Goal: Download file/media

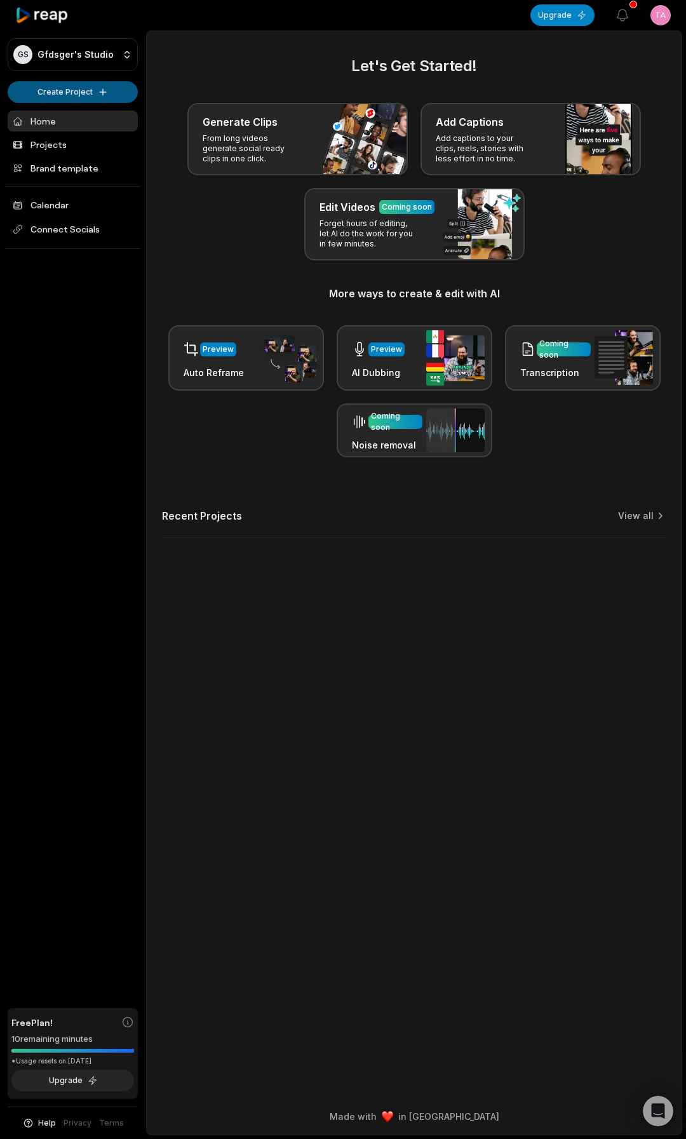
click at [77, 96] on html "GS Gfdsger's Studio Create Project Home Projects Brand template Calendar Connec…" at bounding box center [343, 569] width 686 height 1139
click at [70, 122] on link "Create Clips" at bounding box center [73, 119] width 124 height 21
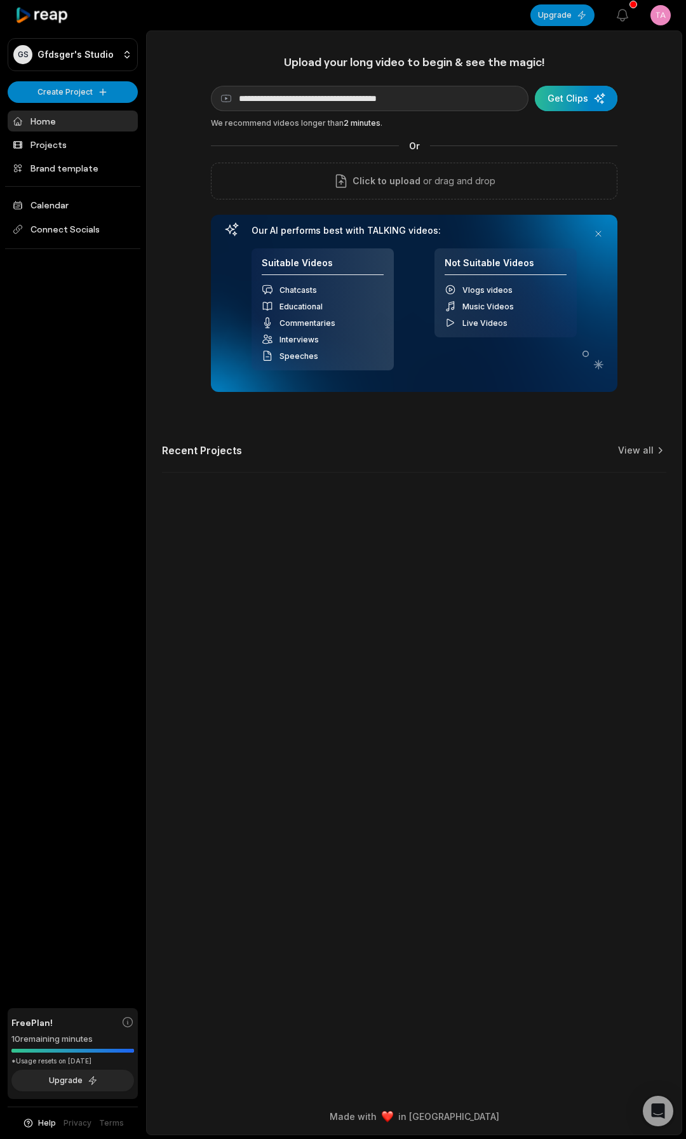
type input "**********"
click at [555, 105] on div "submit" at bounding box center [576, 98] width 83 height 25
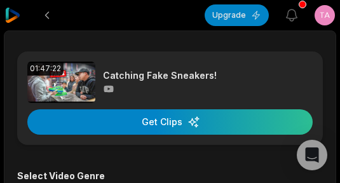
click at [13, 15] on img at bounding box center [12, 15] width 15 height 15
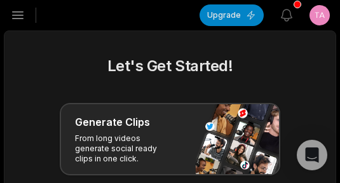
click at [13, 15] on icon "button" at bounding box center [17, 15] width 15 height 15
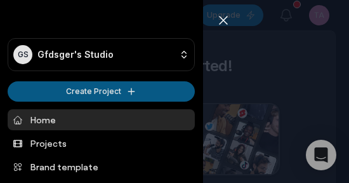
click at [32, 88] on html "GS Gfdsger's Studio Create Project Home Projects Brand template Calendar Connec…" at bounding box center [174, 91] width 349 height 183
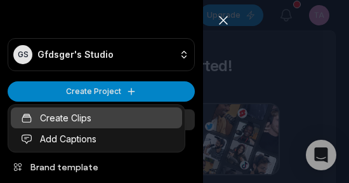
click at [36, 113] on link "Create Clips" at bounding box center [96, 117] width 171 height 21
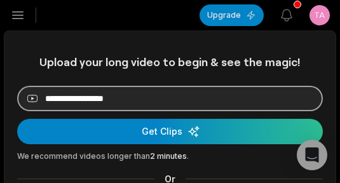
click at [90, 99] on input at bounding box center [169, 98] width 305 height 25
paste input "**********"
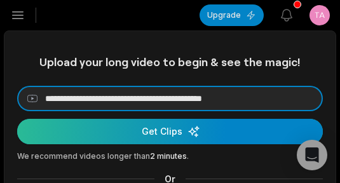
type input "**********"
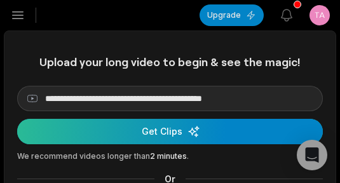
click at [93, 131] on div "submit" at bounding box center [169, 131] width 305 height 25
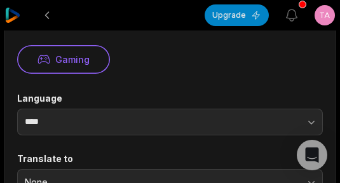
scroll to position [254, 0]
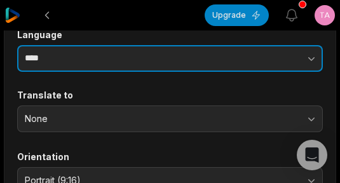
click at [103, 55] on input "****" at bounding box center [169, 58] width 305 height 27
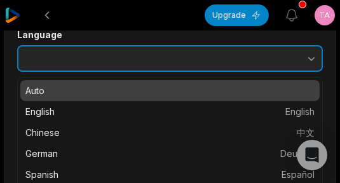
click at [311, 60] on icon "button" at bounding box center [311, 59] width 6 height 4
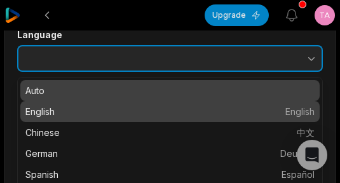
type input "*******"
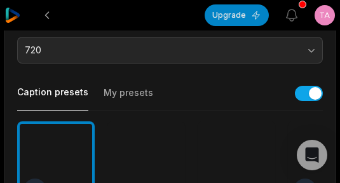
scroll to position [508, 0]
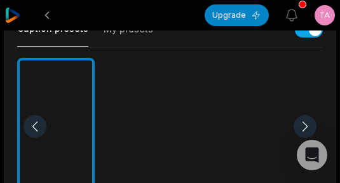
click at [218, 123] on div at bounding box center [236, 127] width 77 height 138
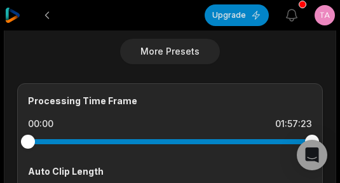
scroll to position [762, 0]
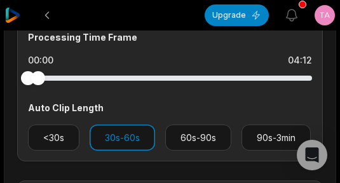
drag, startPoint x: 314, startPoint y: 76, endPoint x: -30, endPoint y: 76, distance: 343.6
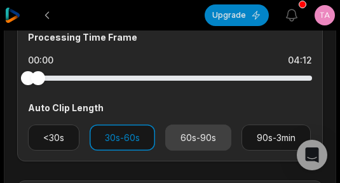
click at [172, 128] on button "60s-90s" at bounding box center [198, 137] width 66 height 26
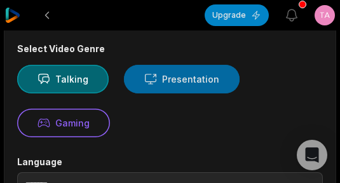
scroll to position [0, 0]
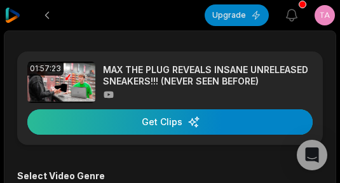
click at [176, 116] on div "button" at bounding box center [169, 121] width 285 height 25
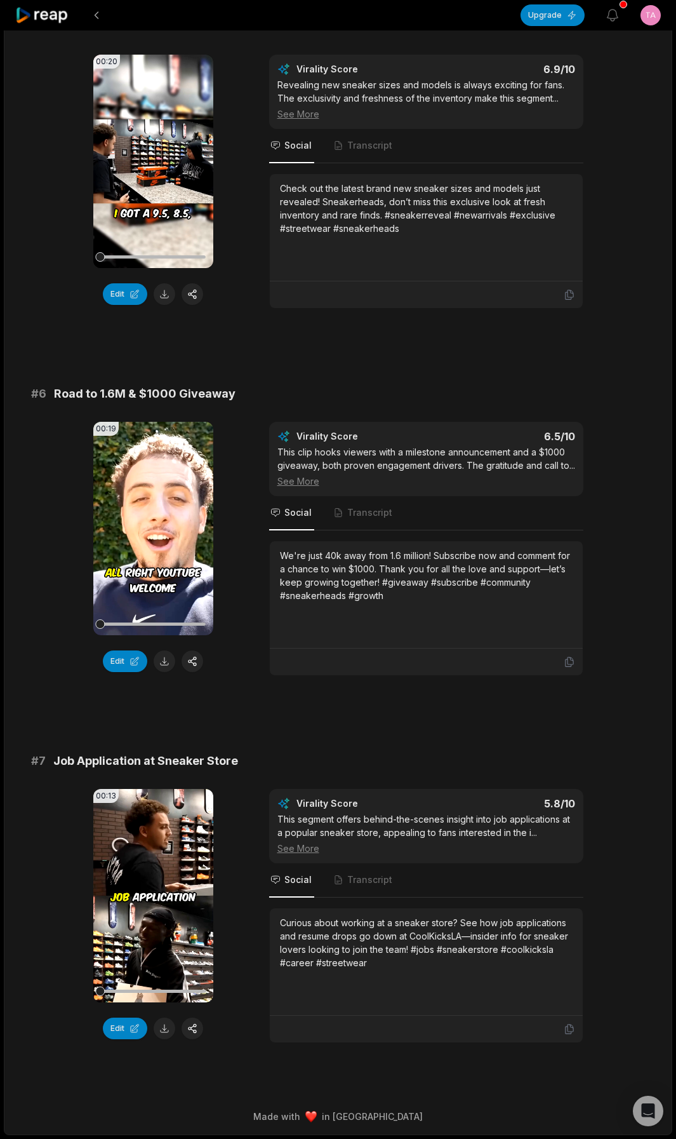
scroll to position [1621, 0]
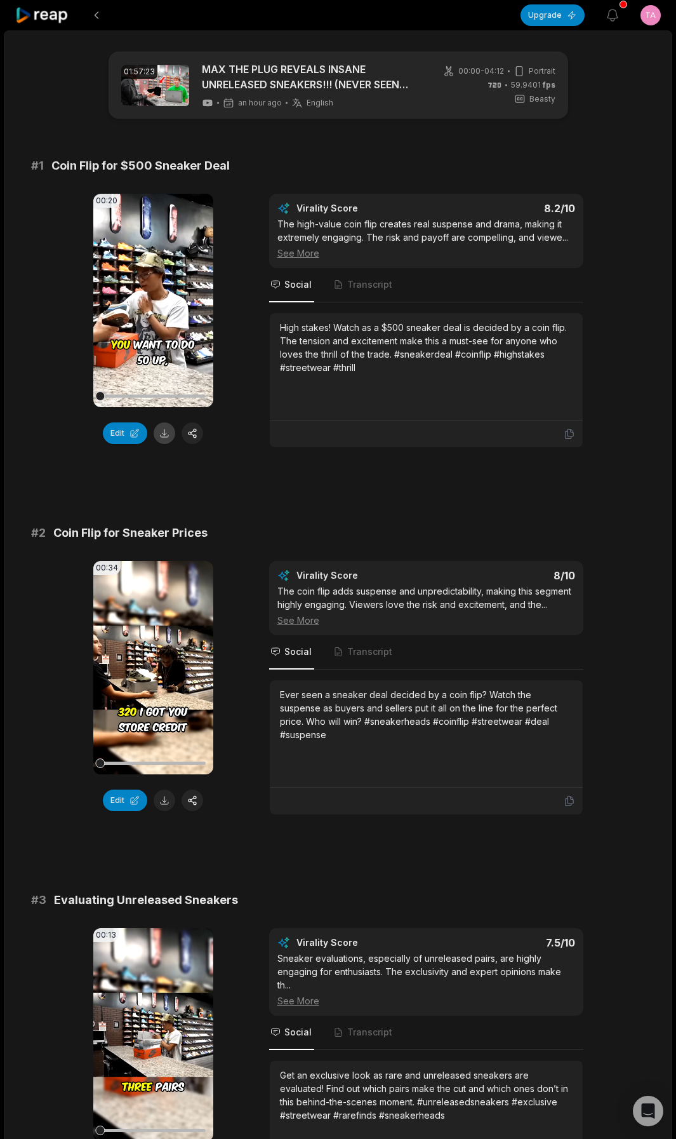
click at [163, 430] on button at bounding box center [165, 433] width 22 height 22
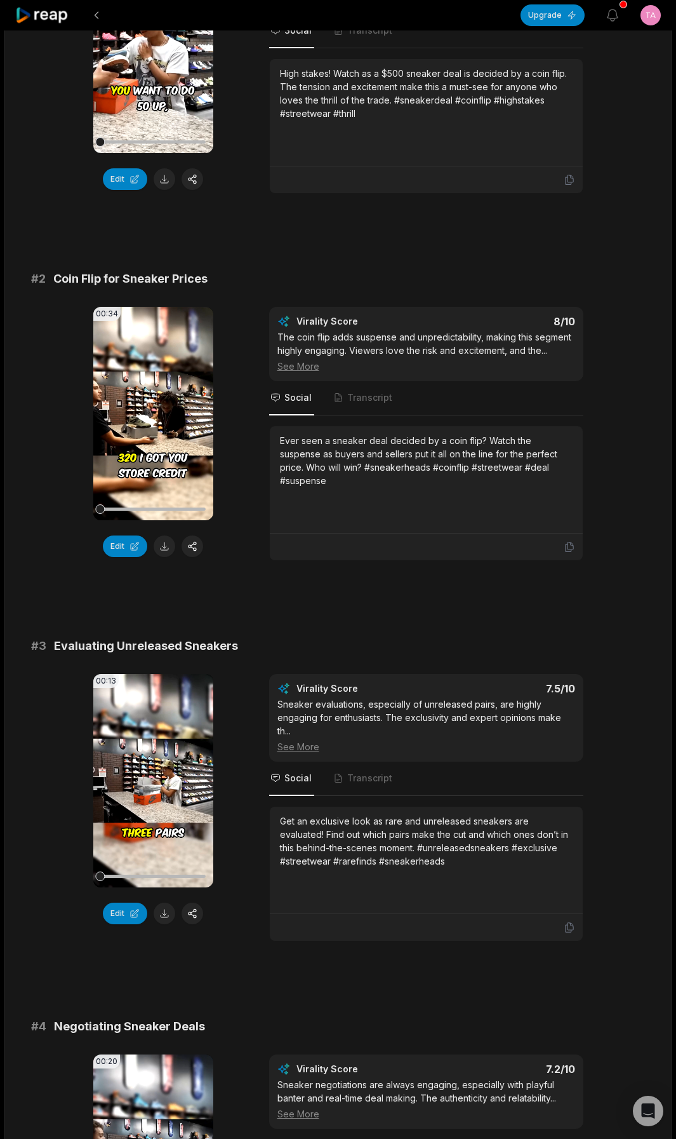
scroll to position [381, 0]
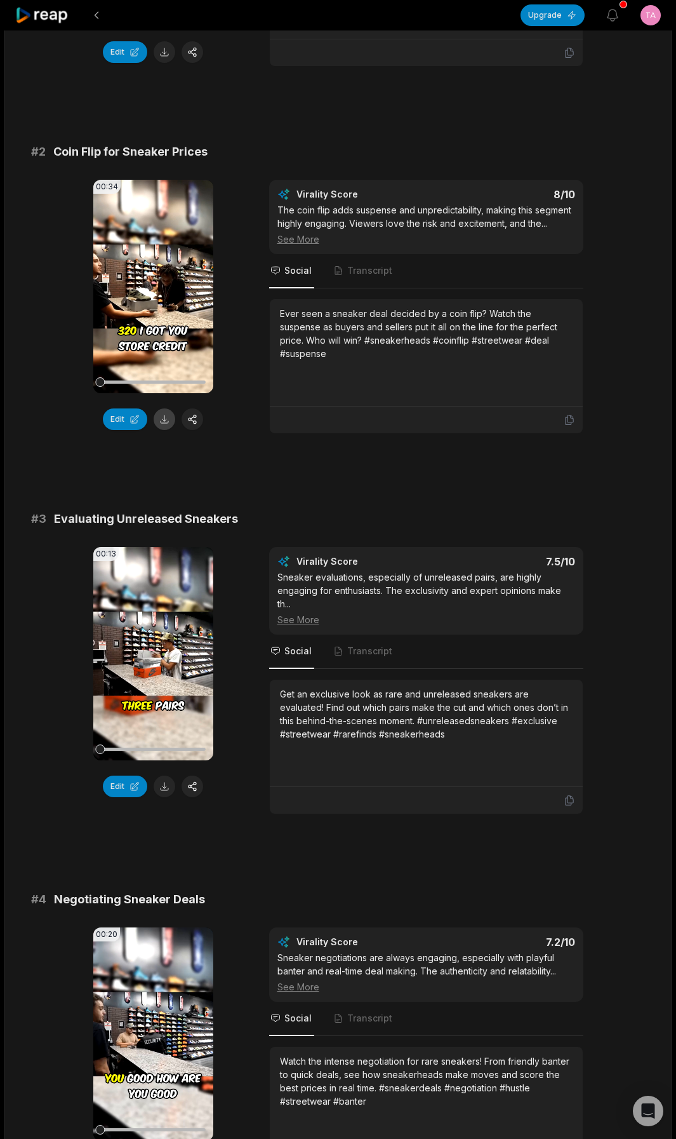
click at [166, 419] on button at bounding box center [165, 419] width 22 height 22
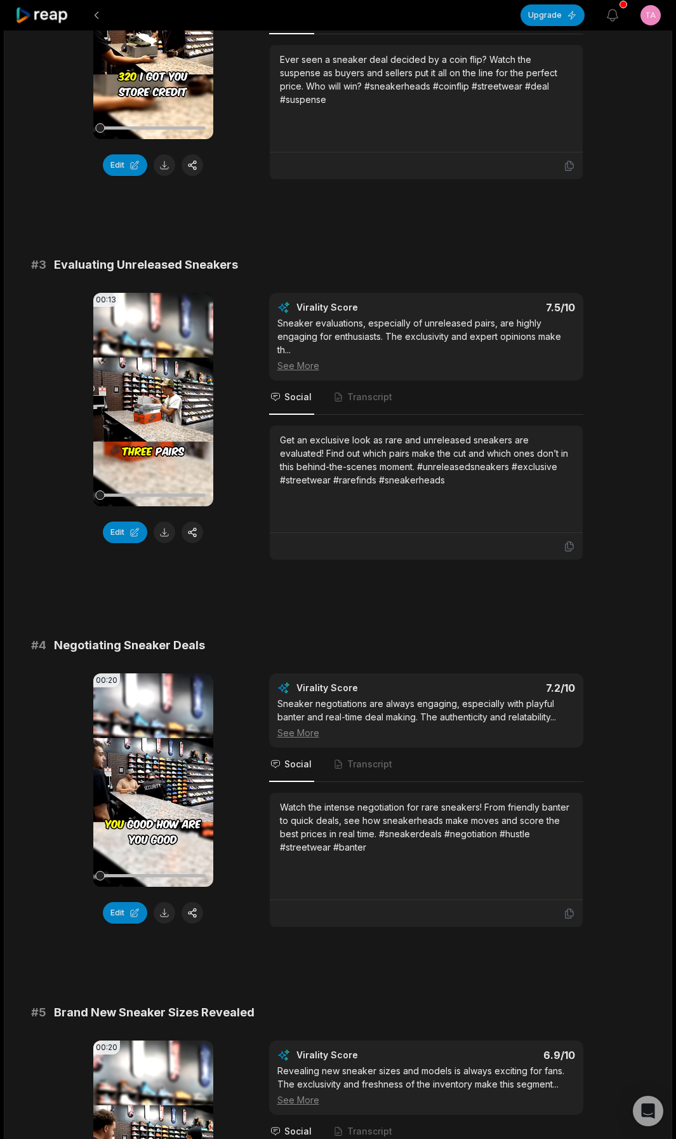
scroll to position [699, 0]
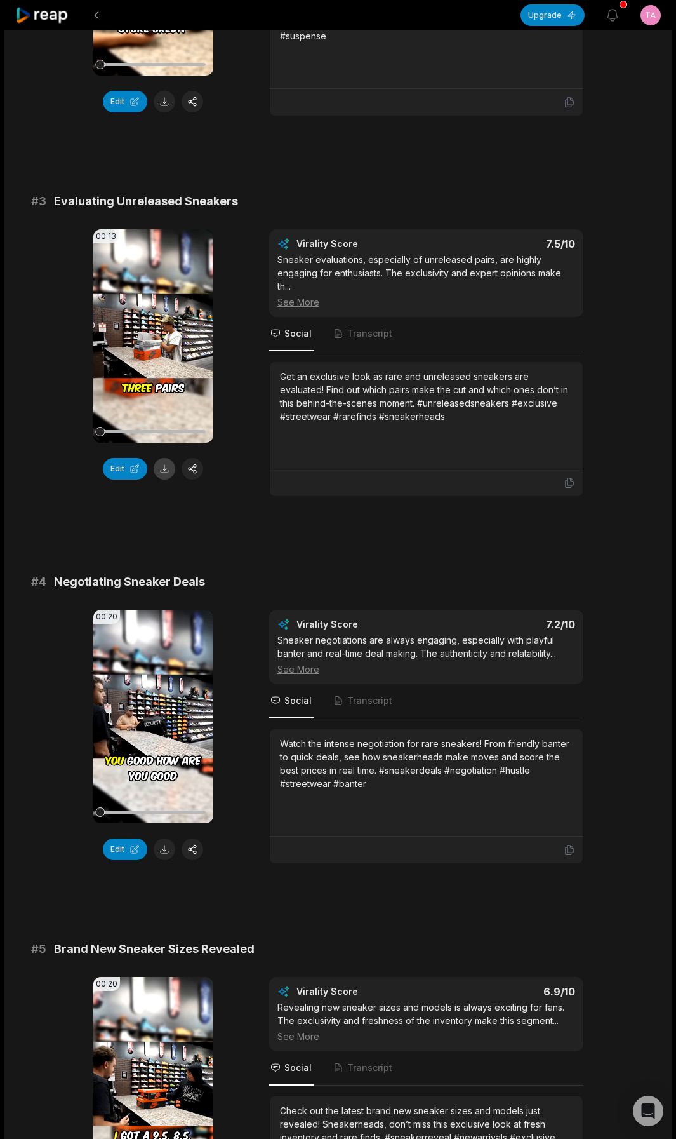
click at [165, 470] on button at bounding box center [165, 469] width 22 height 22
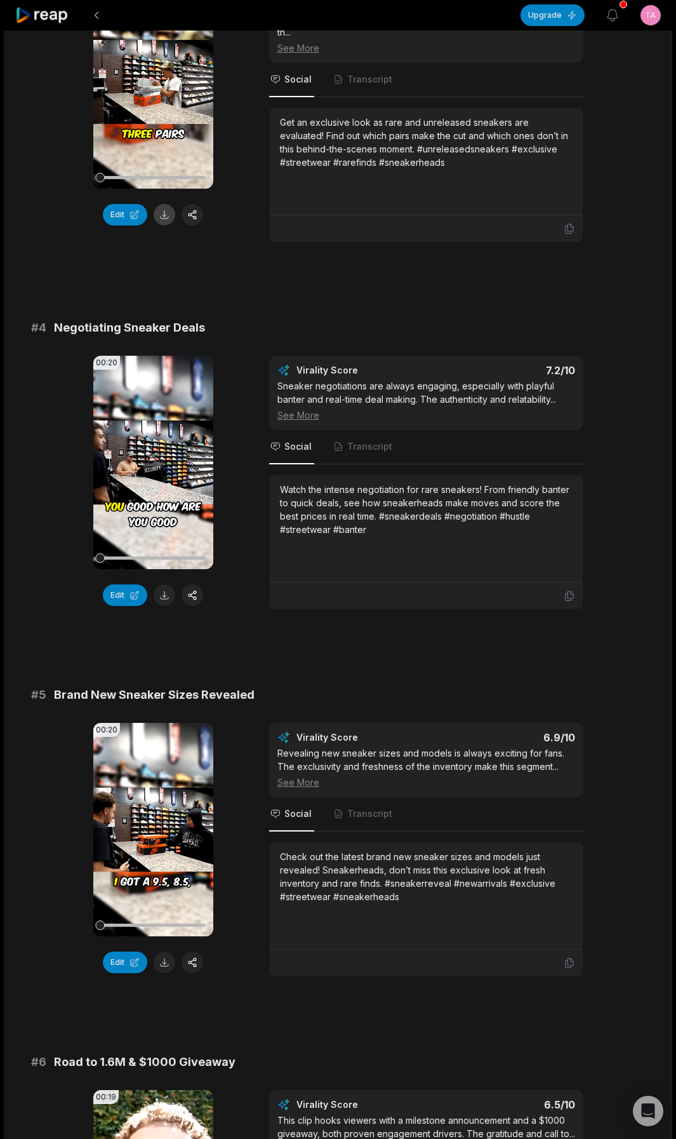
scroll to position [1080, 0]
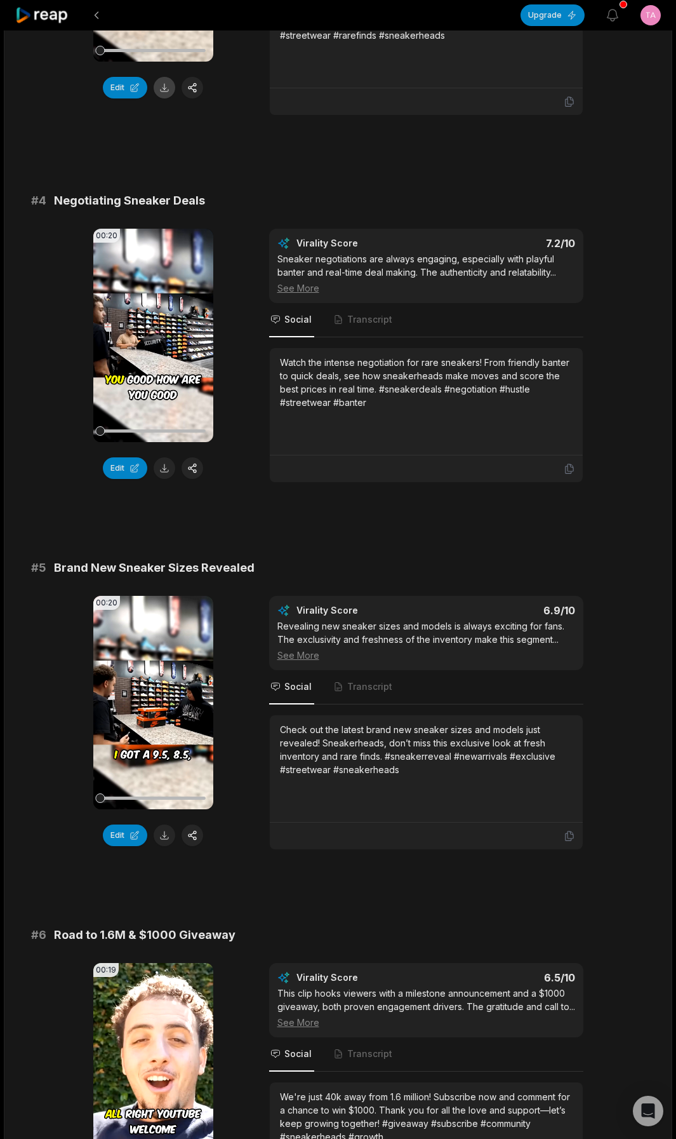
click at [165, 470] on button at bounding box center [165, 468] width 22 height 22
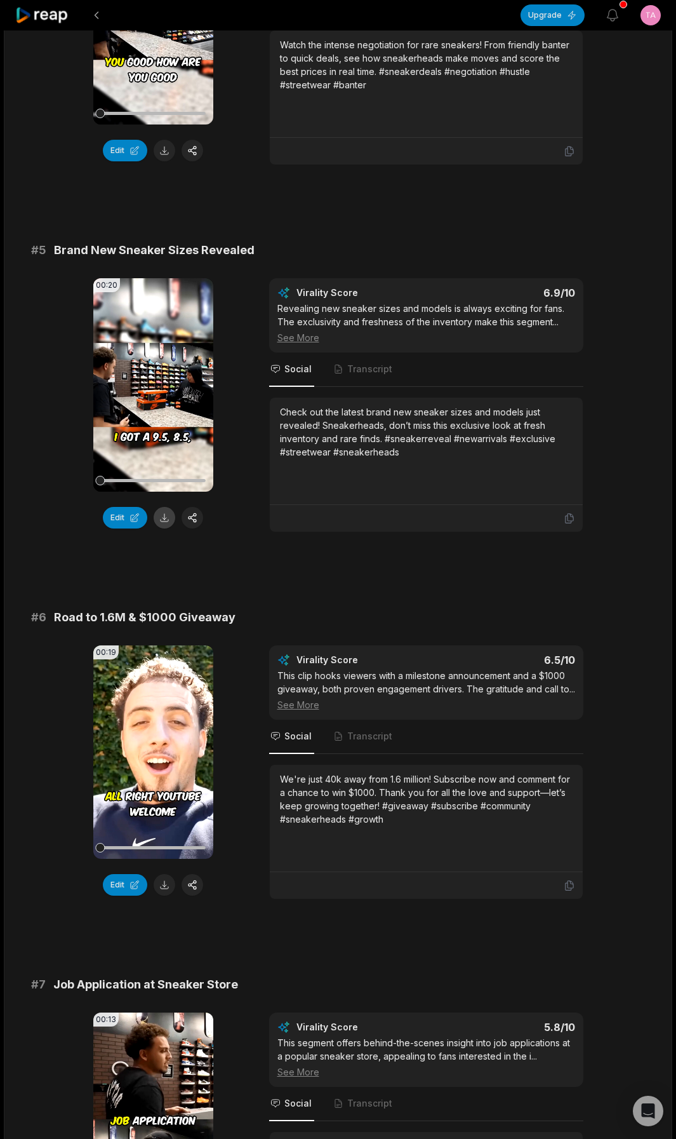
click at [165, 519] on button at bounding box center [165, 518] width 22 height 22
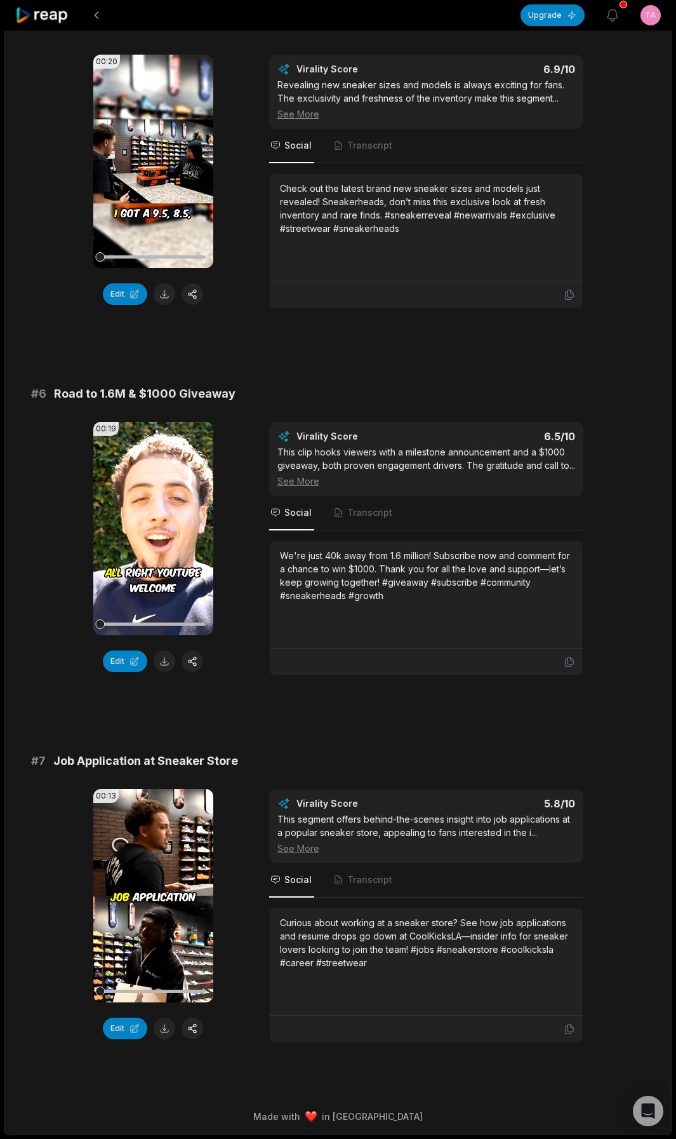
click at [168, 657] on button at bounding box center [165, 661] width 22 height 22
click at [161, 1032] on button at bounding box center [165, 1028] width 22 height 22
